Goal: Transaction & Acquisition: Purchase product/service

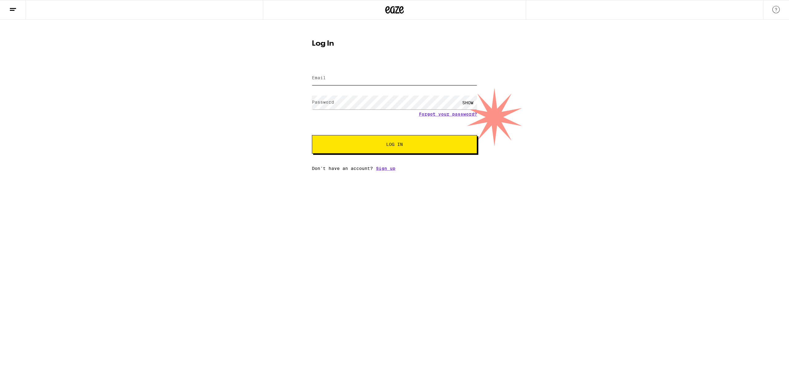
type input "[EMAIL_ADDRESS][DOMAIN_NAME]"
click at [384, 145] on span "Log In" at bounding box center [394, 144] width 115 height 4
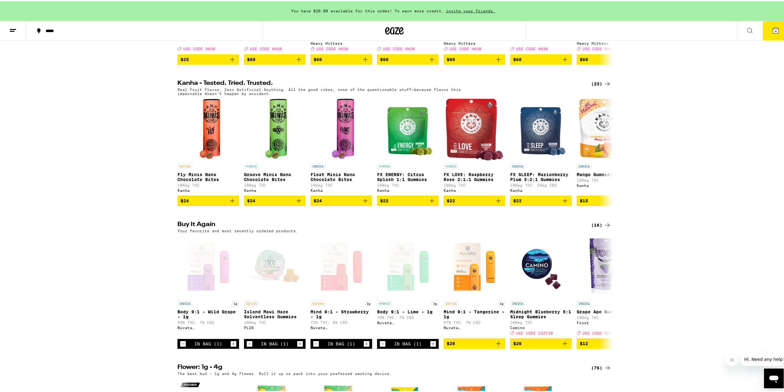
scroll to position [339, 0]
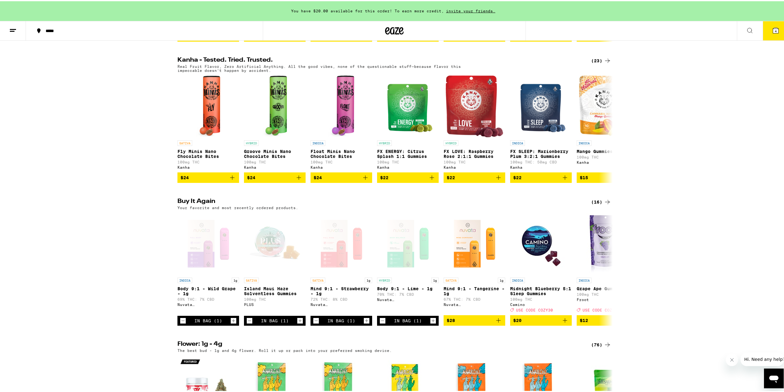
click at [773, 29] on icon at bounding box center [776, 29] width 6 height 6
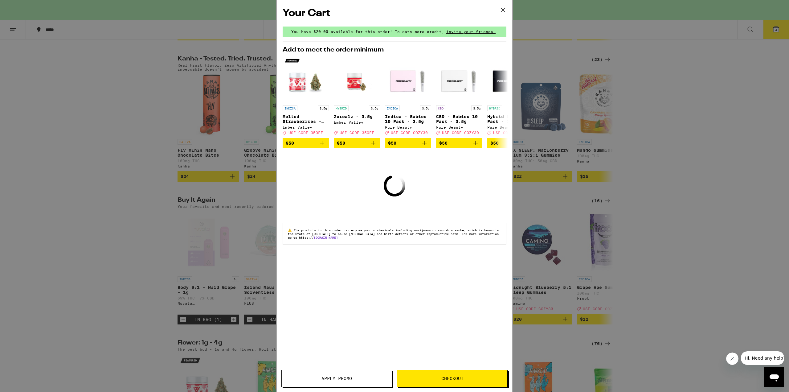
click at [503, 8] on icon at bounding box center [502, 9] width 9 height 9
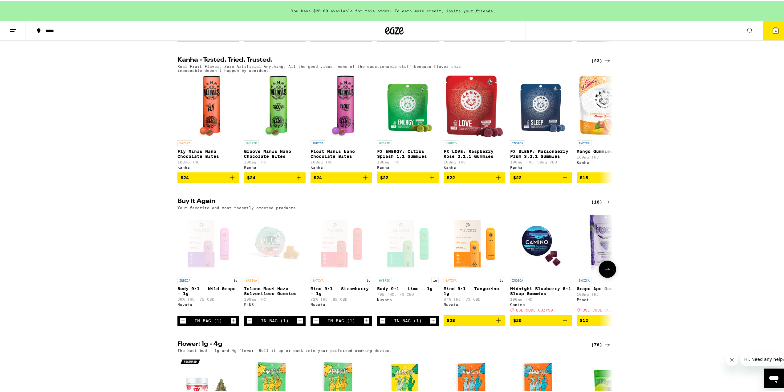
click at [313, 323] on icon "Decrement" at bounding box center [316, 319] width 6 height 7
click at [247, 323] on icon "Decrement" at bounding box center [250, 319] width 6 height 7
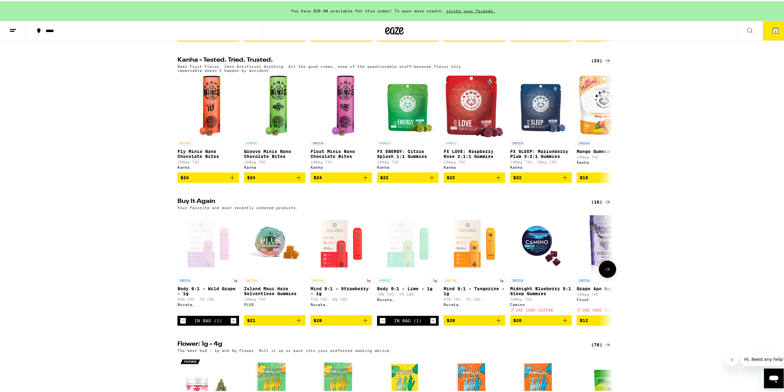
click at [181, 323] on icon "Decrement" at bounding box center [183, 319] width 6 height 7
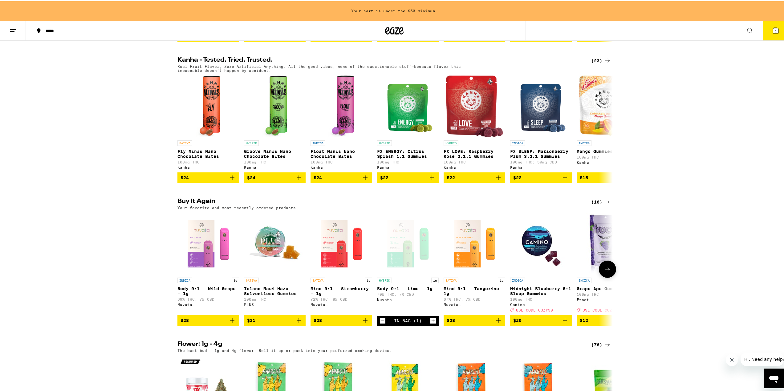
click at [380, 323] on icon "Decrement" at bounding box center [383, 319] width 6 height 7
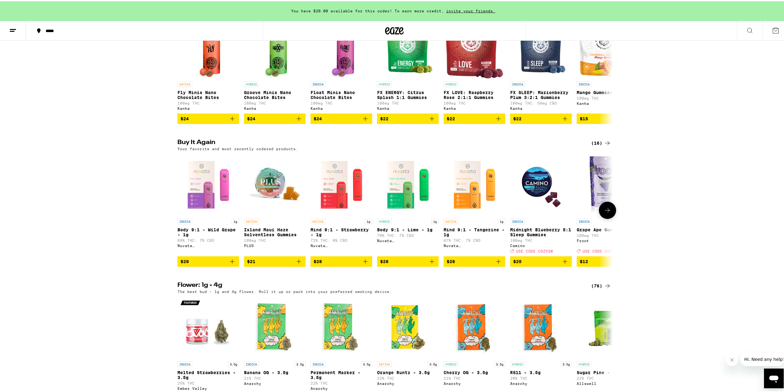
scroll to position [401, 0]
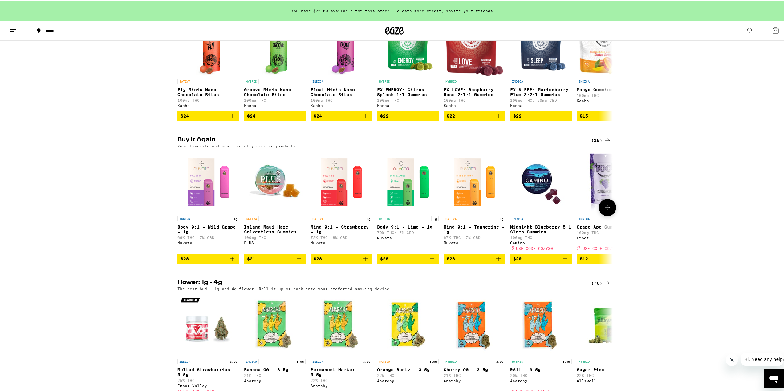
click at [229, 261] on icon "Add to bag" at bounding box center [232, 257] width 7 height 7
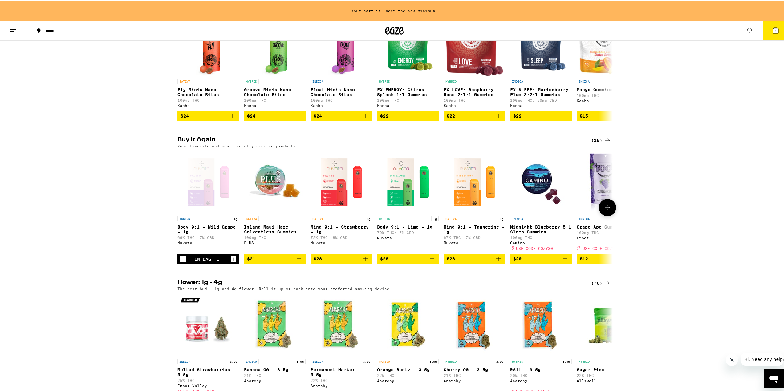
click at [363, 261] on icon "Add to bag" at bounding box center [365, 257] width 7 height 7
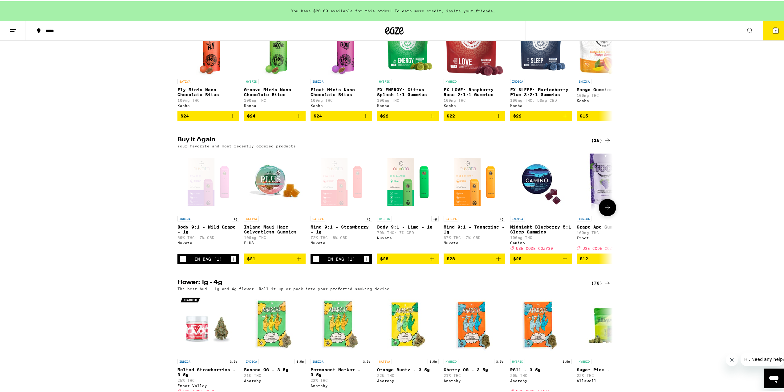
click at [430, 259] on icon "Add to bag" at bounding box center [432, 257] width 4 height 4
click at [562, 261] on icon "Add to bag" at bounding box center [564, 257] width 7 height 7
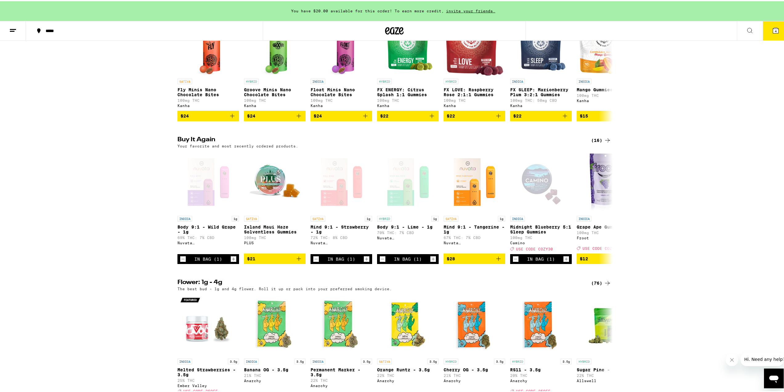
click at [775, 31] on span "4" at bounding box center [776, 30] width 2 height 4
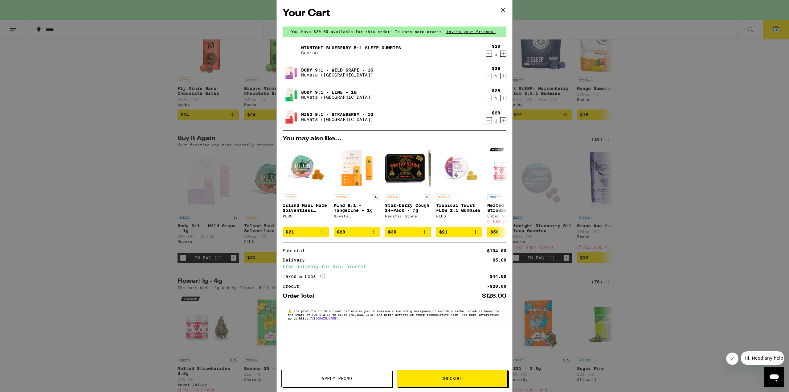
click at [342, 381] on button "Apply Promo" at bounding box center [336, 377] width 111 height 17
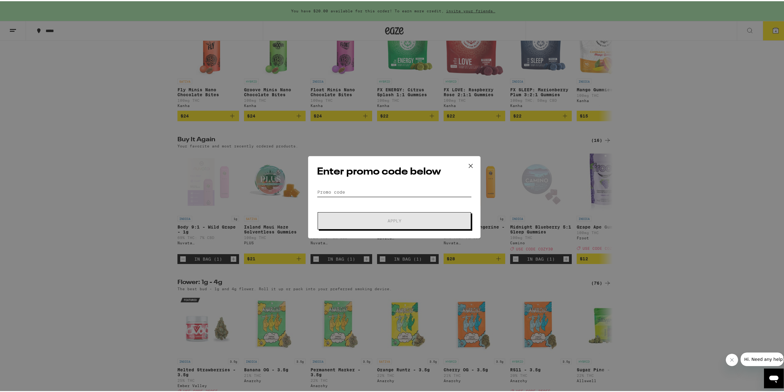
click at [374, 187] on input "Promo Code" at bounding box center [394, 190] width 155 height 9
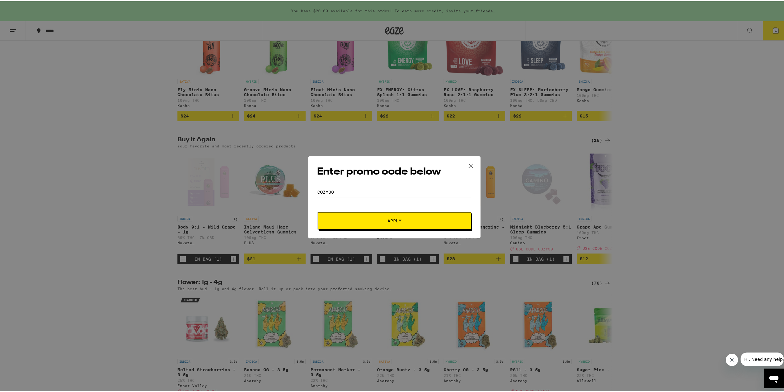
type input "cozy30"
click at [389, 220] on span "Apply" at bounding box center [395, 219] width 14 height 4
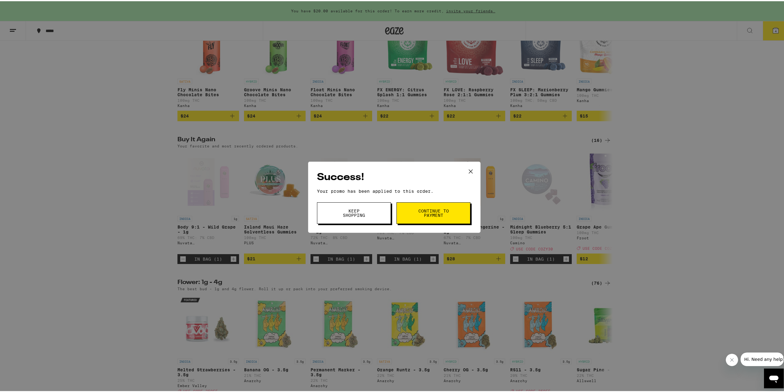
click at [423, 213] on span "Continue to payment" at bounding box center [433, 211] width 31 height 9
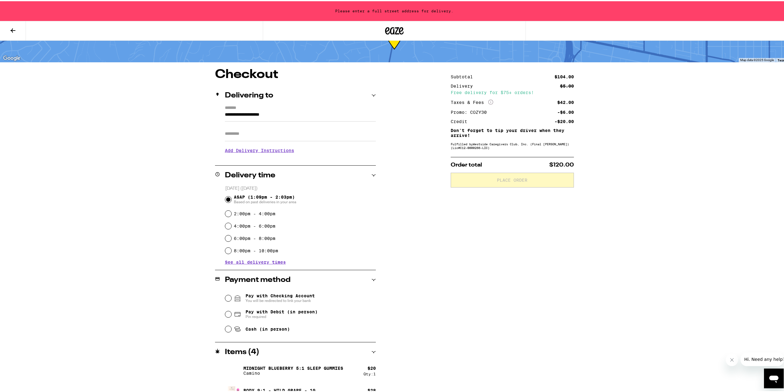
scroll to position [62, 0]
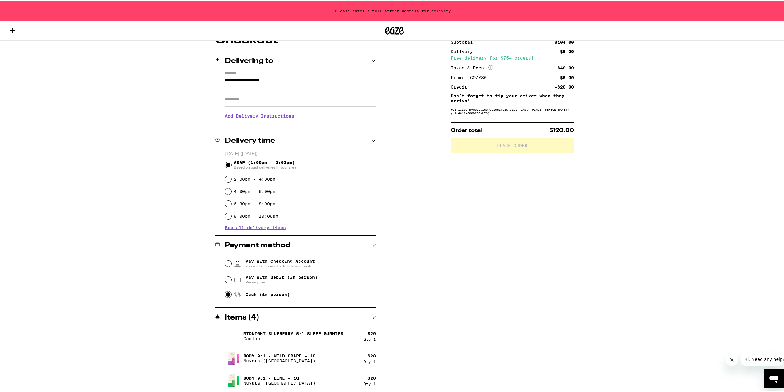
click at [225, 295] on input "Cash (in person)" at bounding box center [228, 293] width 6 height 6
radio input "true"
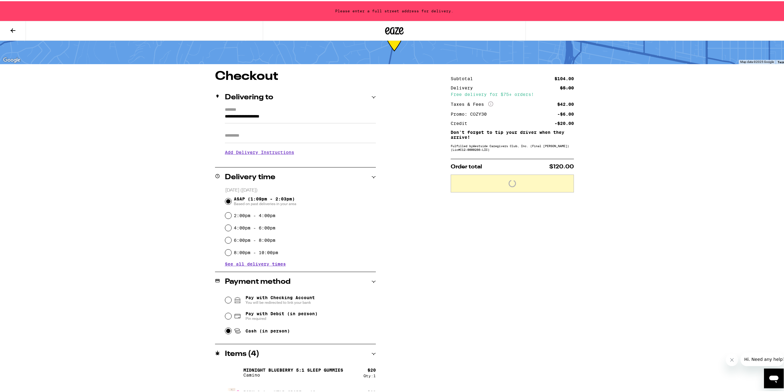
scroll to position [0, 0]
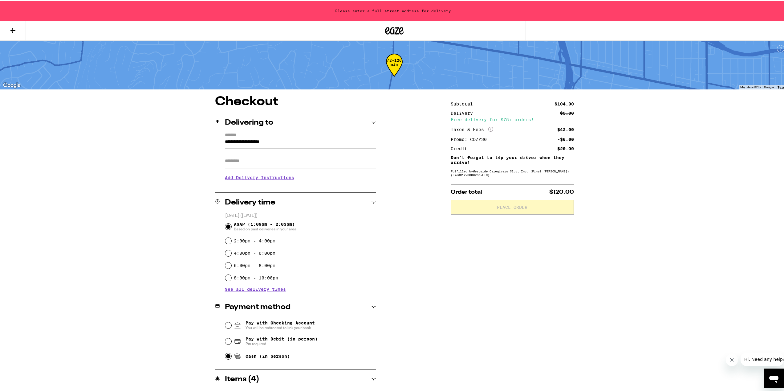
click at [276, 142] on input "**********" at bounding box center [300, 142] width 151 height 10
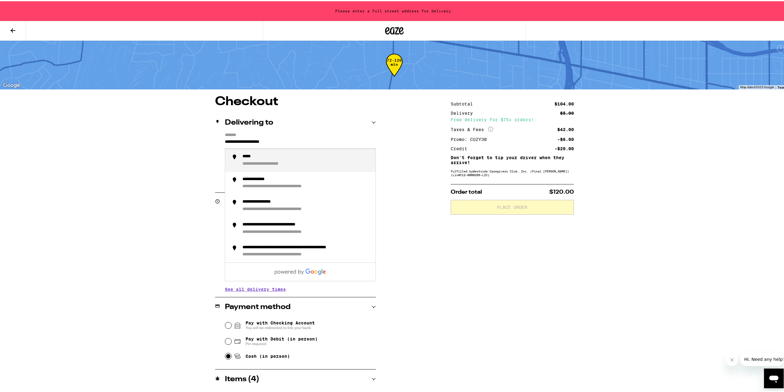
drag, startPoint x: 292, startPoint y: 139, endPoint x: 185, endPoint y: 141, distance: 106.9
click at [185, 141] on div "**********" at bounding box center [395, 285] width 444 height 382
click at [262, 157] on div "**********" at bounding box center [274, 156] width 64 height 6
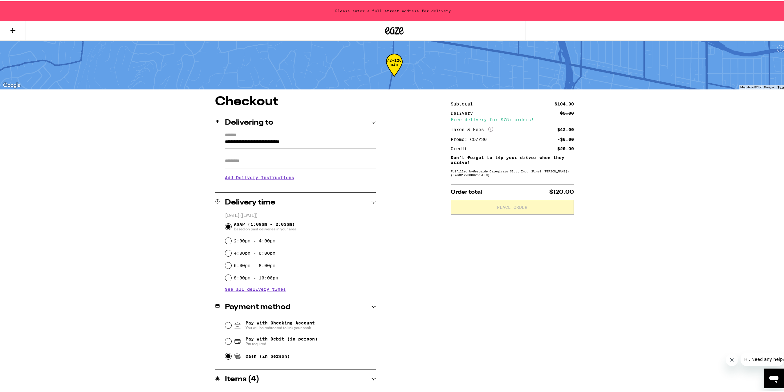
type input "**********"
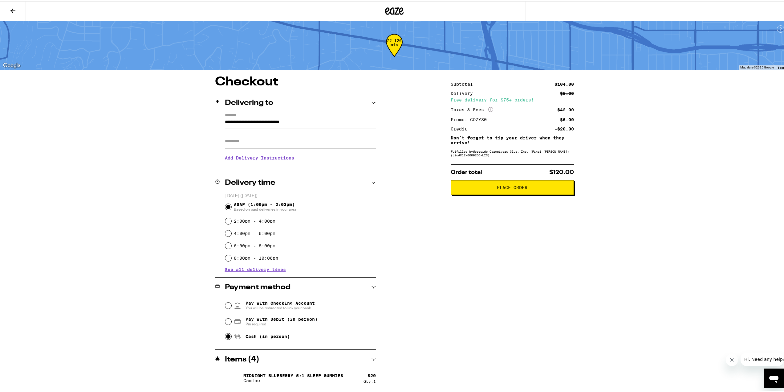
click at [515, 188] on span "Place Order" at bounding box center [512, 186] width 31 height 4
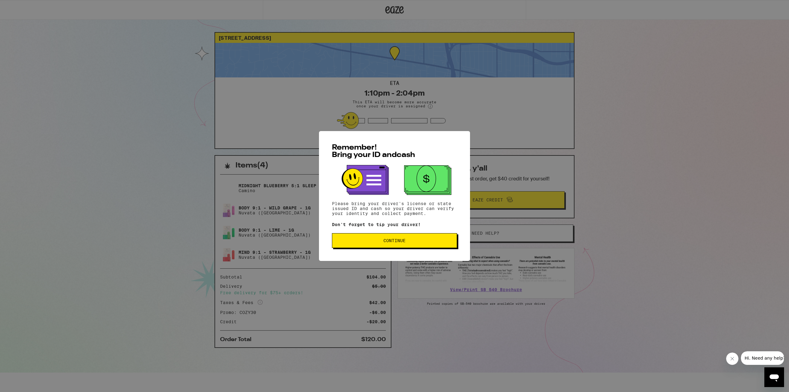
click at [405, 245] on button "Continue" at bounding box center [394, 240] width 125 height 15
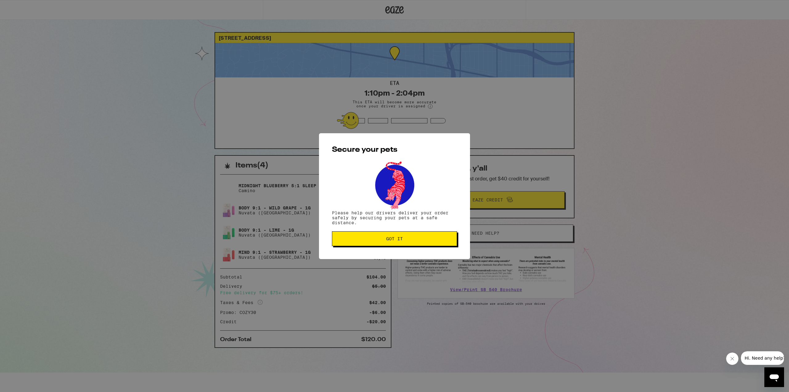
click at [405, 239] on span "Got it" at bounding box center [394, 238] width 115 height 4
